Goal: Task Accomplishment & Management: Use online tool/utility

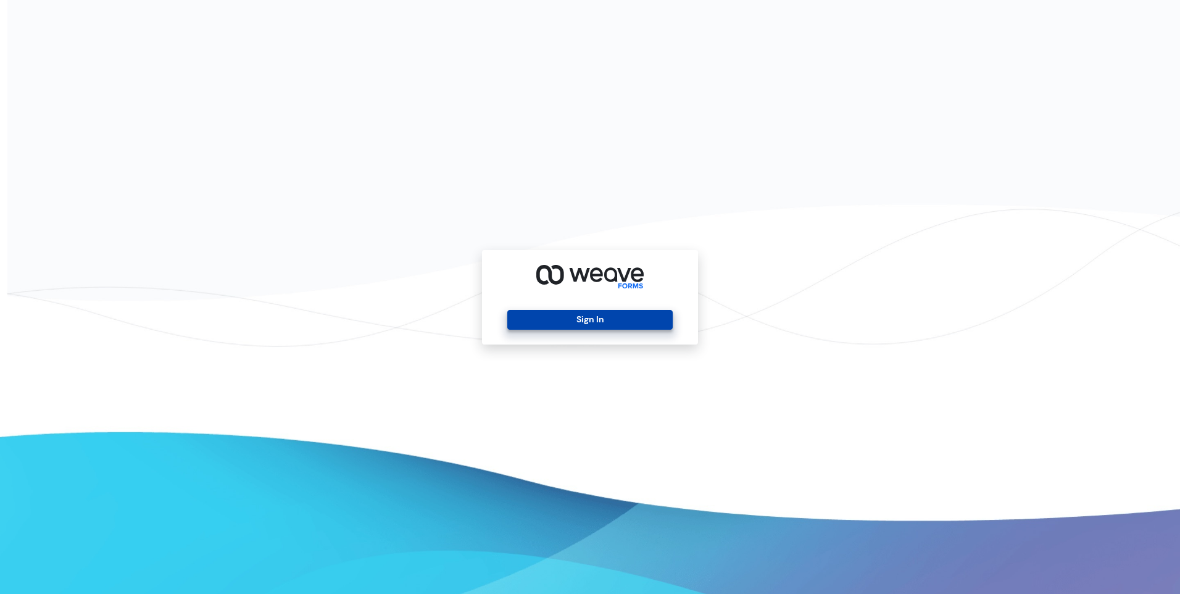
click at [569, 320] on button "Sign In" at bounding box center [589, 320] width 165 height 20
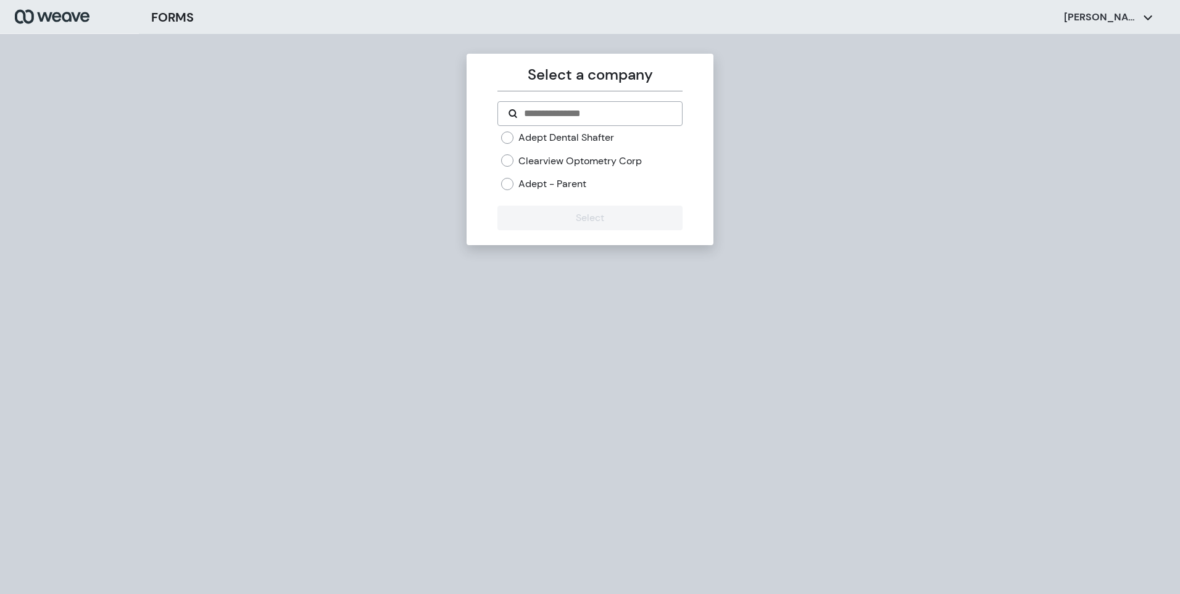
click at [575, 132] on label "Adept Dental Shafter" at bounding box center [566, 138] width 96 height 14
click at [605, 216] on button "Select" at bounding box center [589, 217] width 185 height 25
